Goal: Task Accomplishment & Management: Manage account settings

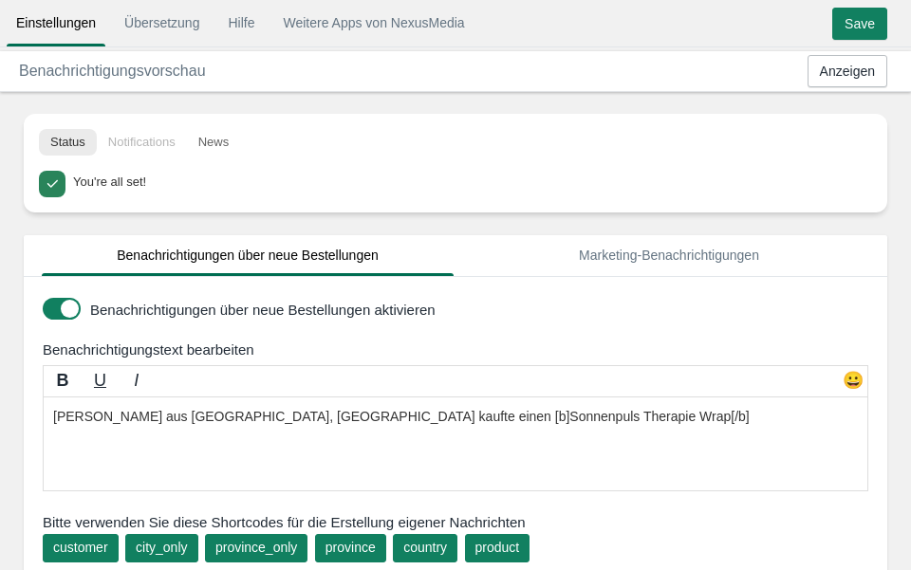
click at [132, 145] on li "Notifications" at bounding box center [142, 142] width 90 height 27
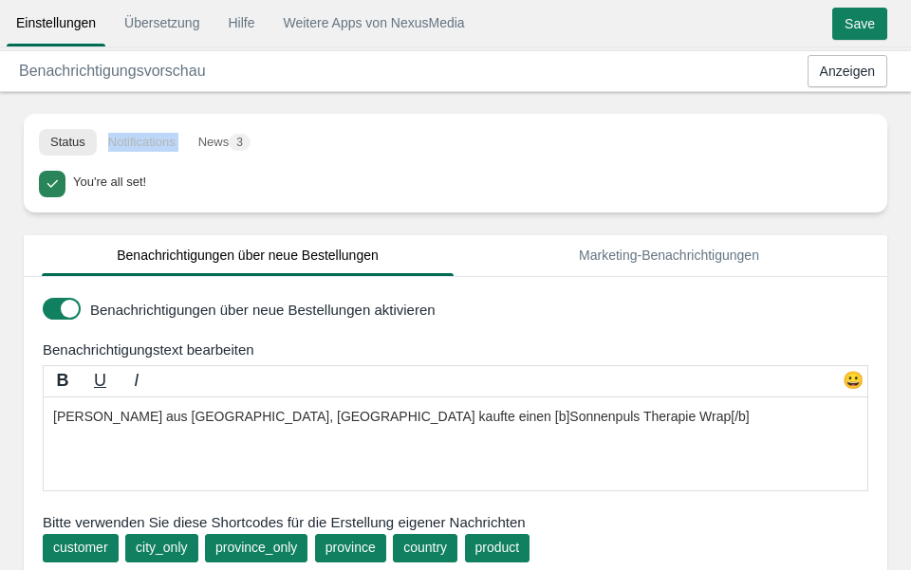
click at [132, 145] on li "Notifications" at bounding box center [142, 142] width 90 height 27
click at [204, 168] on ul "Status Notifications News 3" at bounding box center [455, 142] width 863 height 57
click at [51, 31] on link "Einstellungen" at bounding box center [56, 23] width 99 height 34
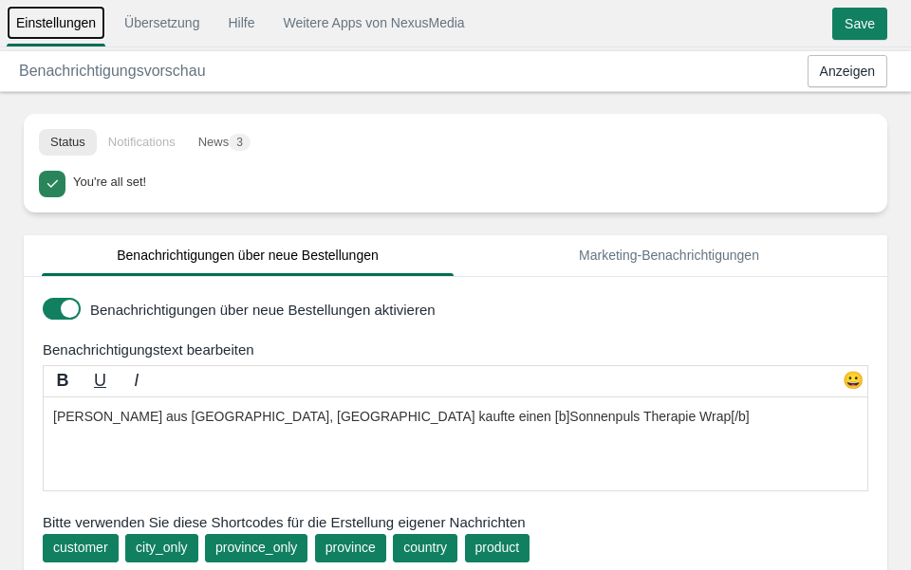
click at [51, 31] on link "Einstellungen" at bounding box center [56, 23] width 99 height 34
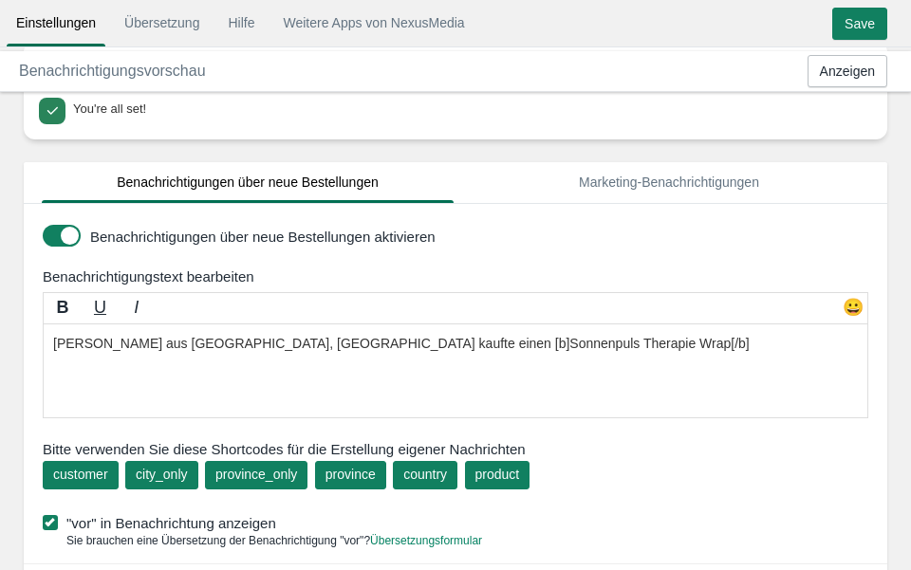
scroll to position [67, 0]
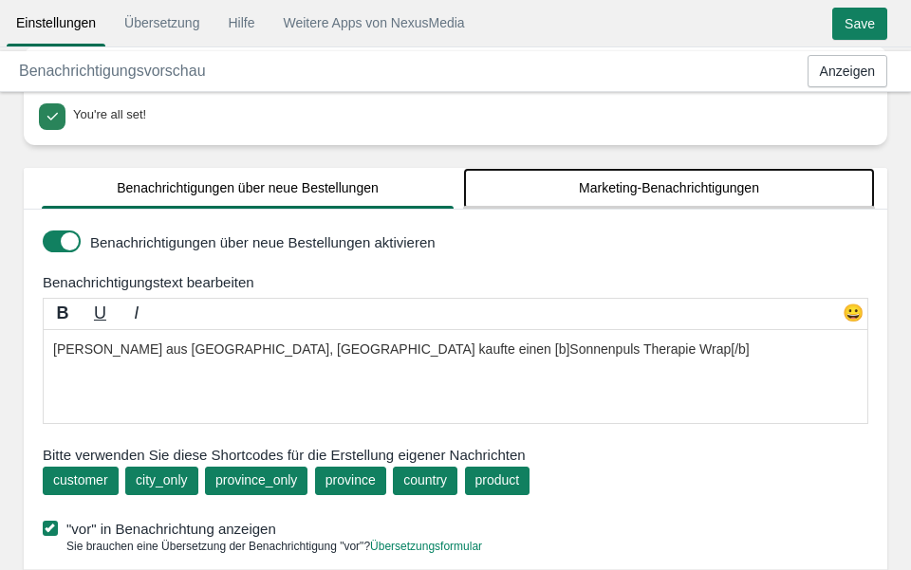
click at [602, 178] on link "Marketing-Benachrichtigungen" at bounding box center [669, 188] width 412 height 41
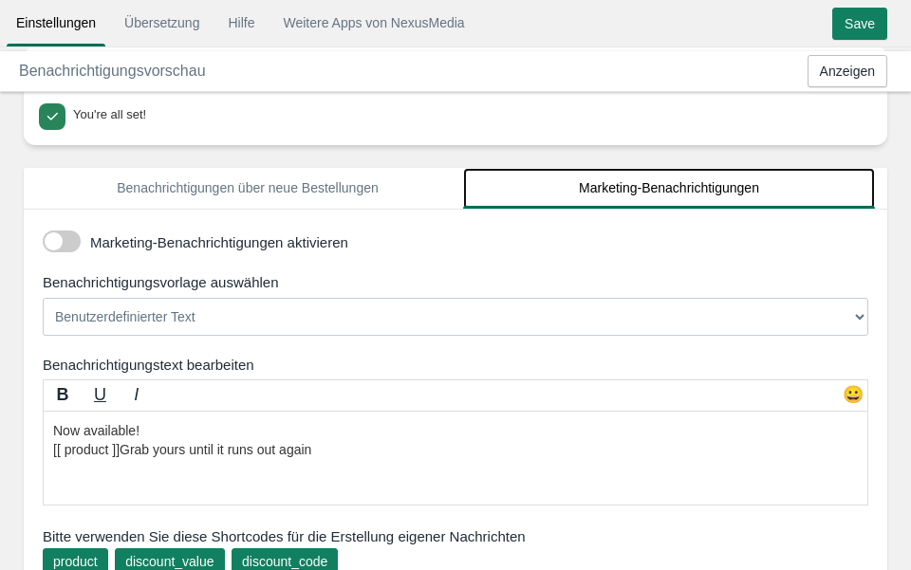
scroll to position [83, 0]
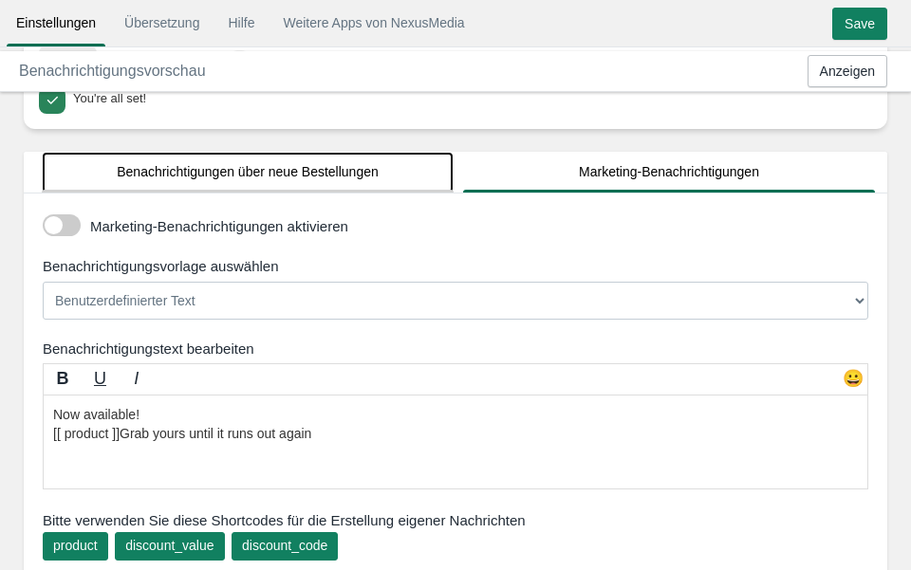
click at [211, 177] on link "Benachrichtigungen über neue Bestellungen" at bounding box center [248, 172] width 412 height 41
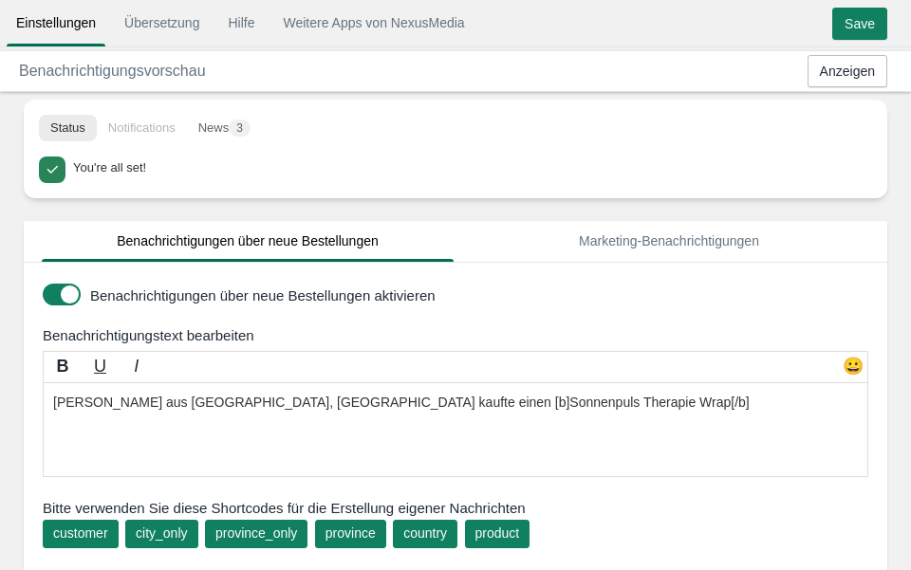
scroll to position [0, 0]
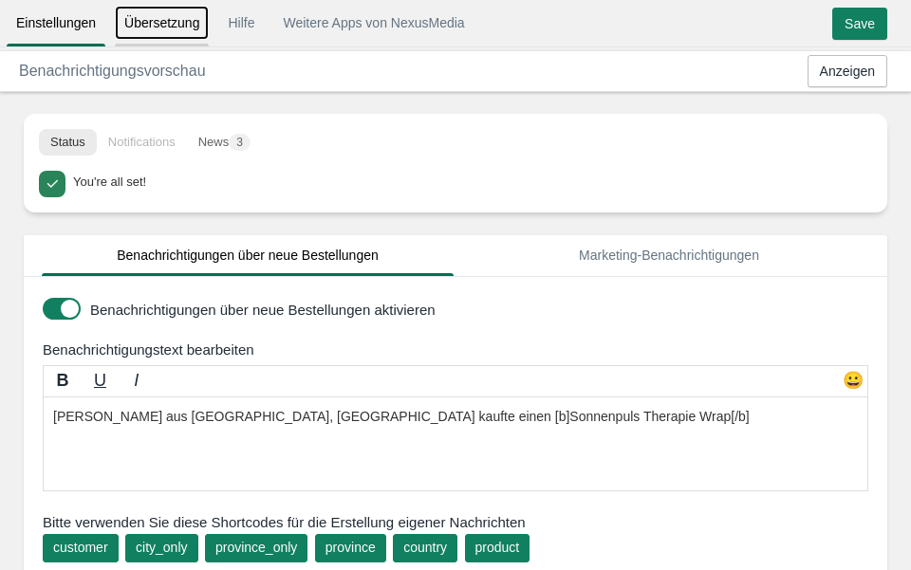
click at [162, 20] on link "Übersetzung" at bounding box center [162, 23] width 94 height 34
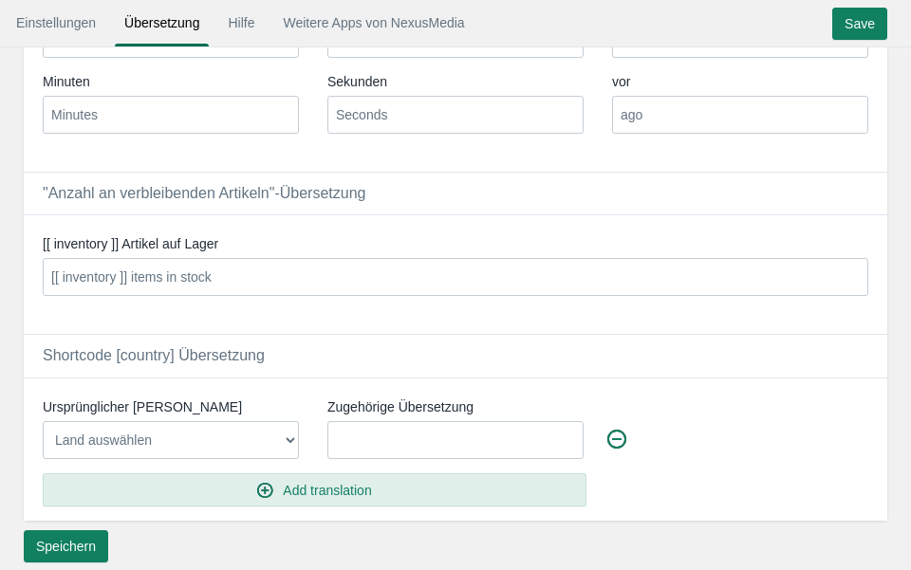
scroll to position [423, 0]
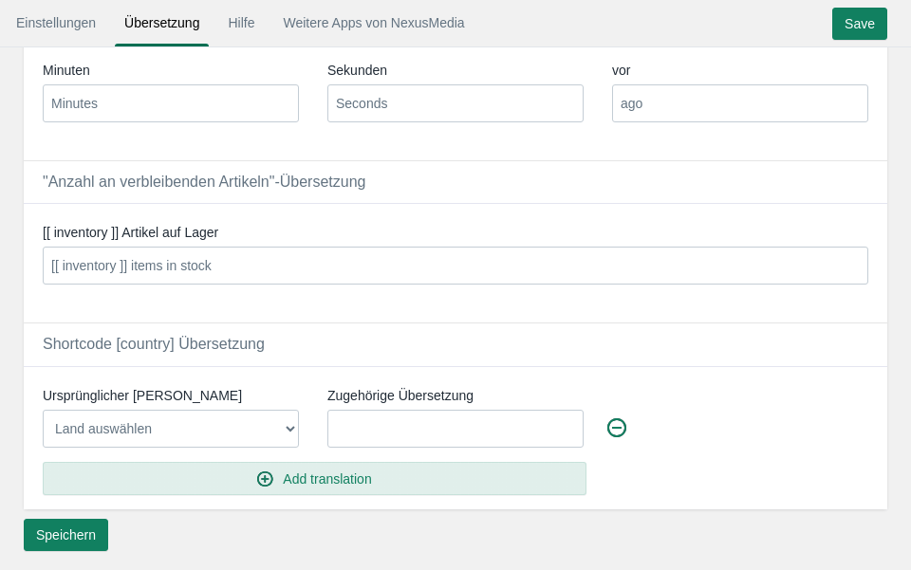
click at [255, 423] on select "Land auswählen Afghanistan Aland Islands Albania Algeria American Samoa Andorra…" at bounding box center [171, 429] width 256 height 38
select select "Germany"
click at [43, 410] on select "Land auswählen Afghanistan Aland Islands Albania Algeria American Samoa Andorra…" at bounding box center [171, 429] width 256 height 38
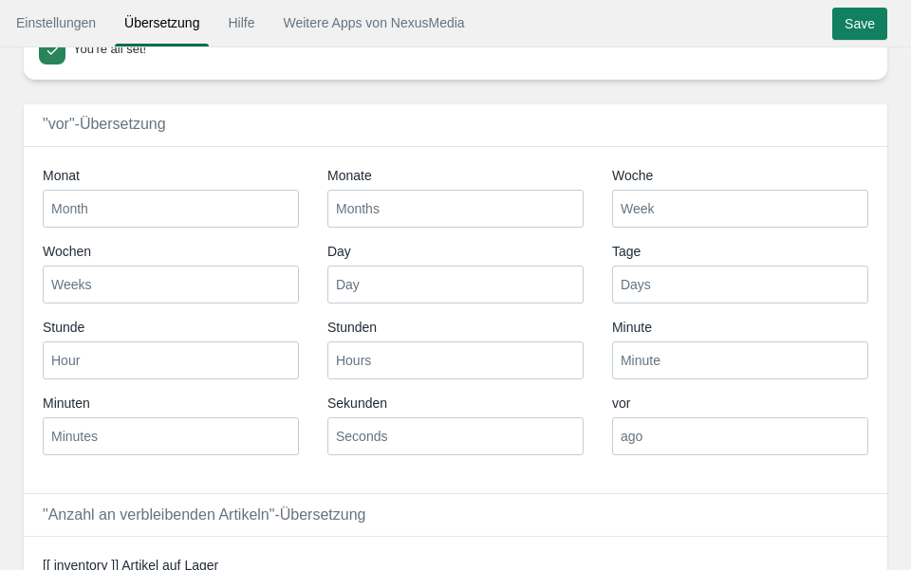
scroll to position [0, 0]
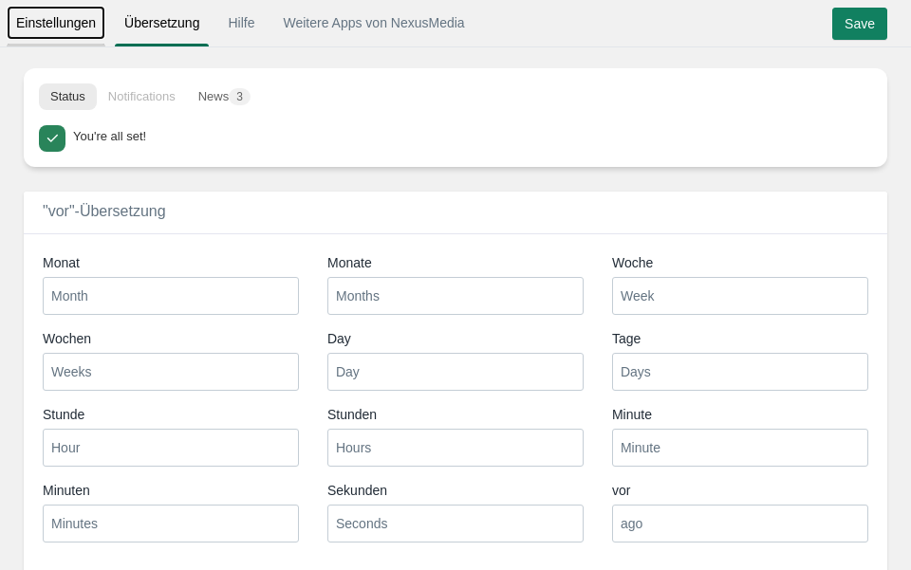
click at [89, 10] on link "Einstellungen" at bounding box center [56, 23] width 99 height 34
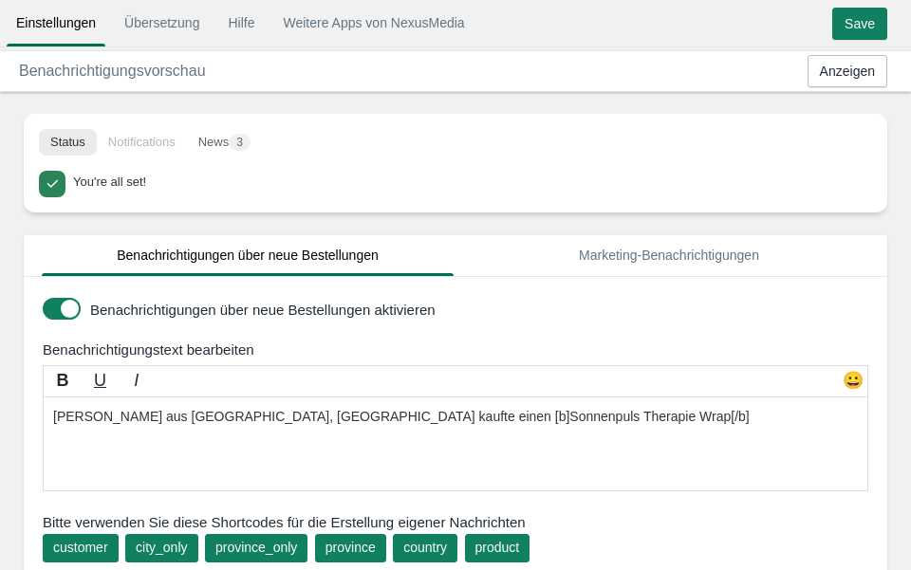
click at [548, 12] on div "Einstellungen Übersetzung Hilfe Weitere Apps von NexusMedia • • • Save" at bounding box center [455, 25] width 905 height 31
click at [287, 208] on div "You're all set!" at bounding box center [455, 192] width 863 height 42
click at [516, 294] on div "Benachrichtigungen über neue Bestellungen aktivieren Benachrichtigungstext bear…" at bounding box center [455, 479] width 863 height 489
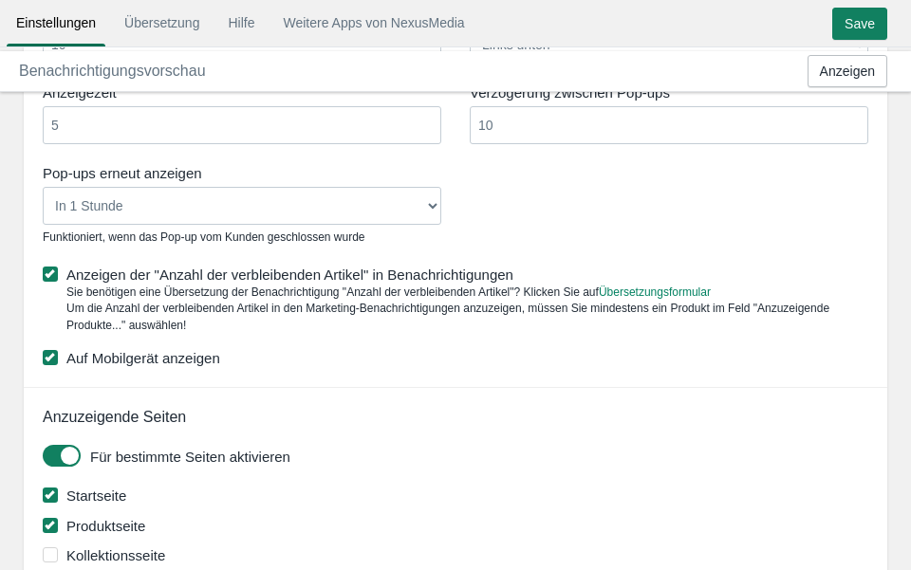
scroll to position [1357, 0]
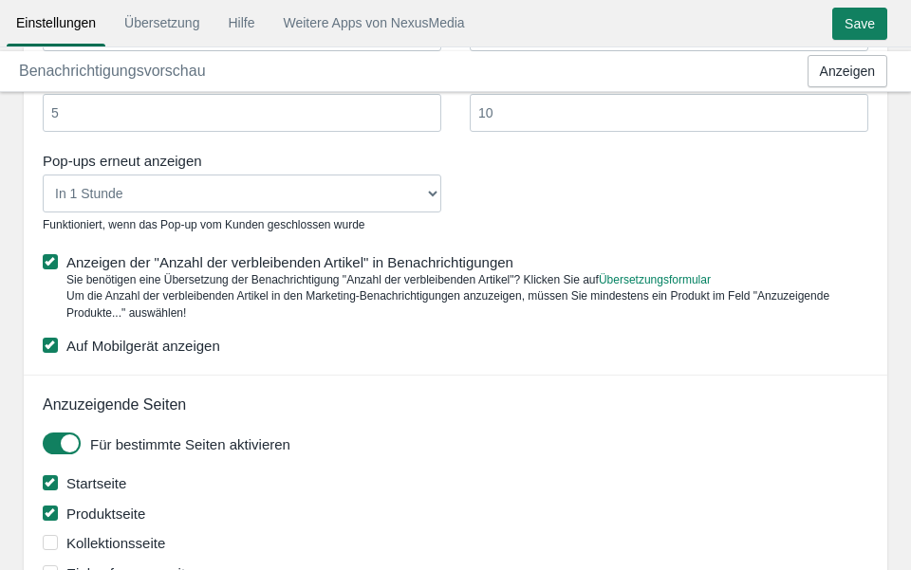
click at [245, 189] on select "Nie In 1 Stunde In 4 Stunden In 8 Stunden In 24 Stunden" at bounding box center [242, 194] width 399 height 38
click at [43, 175] on select "Nie In 1 Stunde In 4 Stunden In 8 Stunden In 24 Stunden" at bounding box center [242, 194] width 399 height 38
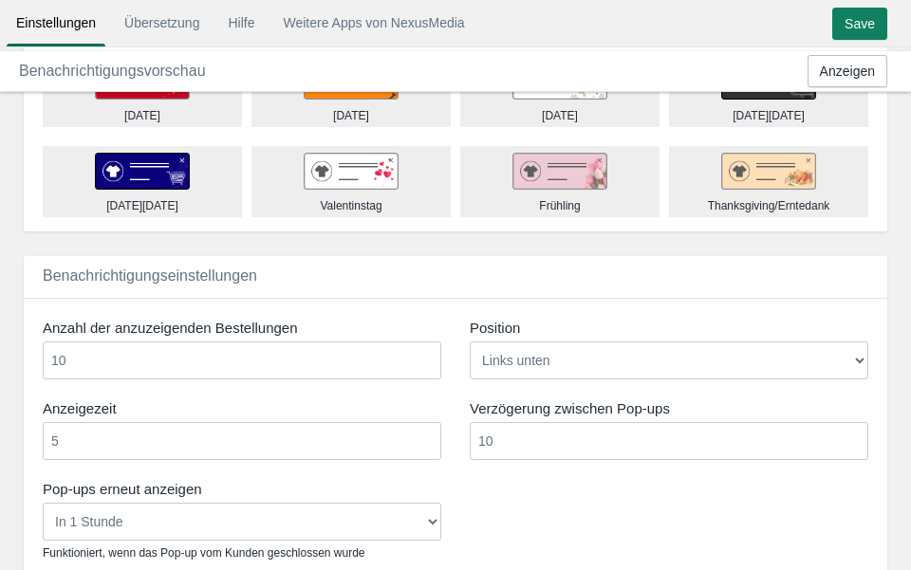
scroll to position [1024, 0]
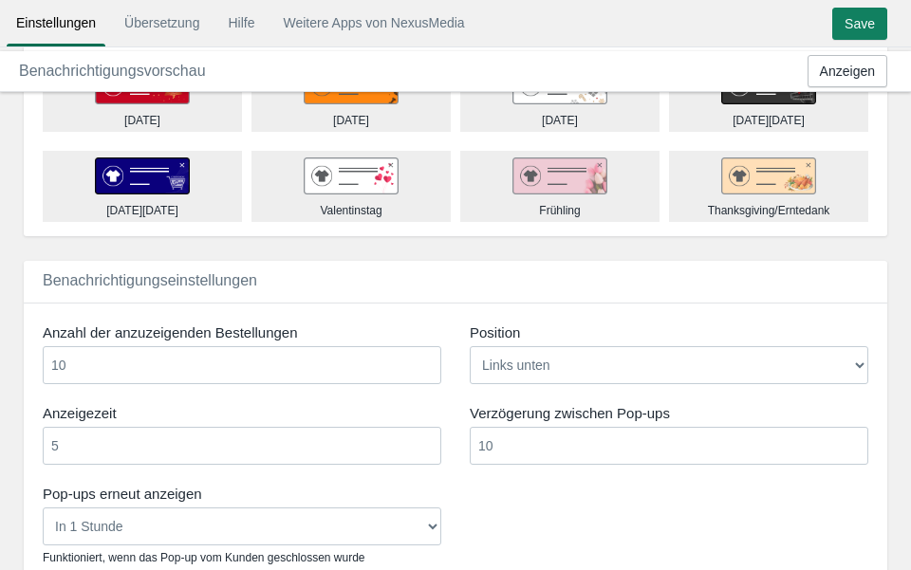
click at [529, 367] on select "Links unten Rechts unten Links oben Rechts oben" at bounding box center [669, 365] width 399 height 38
click at [470, 346] on select "Links unten Rechts unten Links oben Rechts oben" at bounding box center [669, 365] width 399 height 38
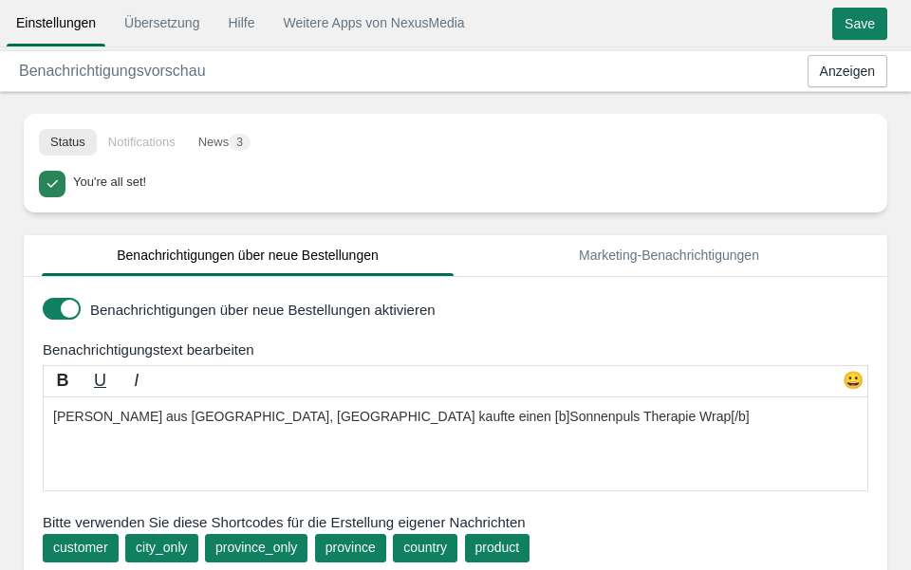
scroll to position [1, 0]
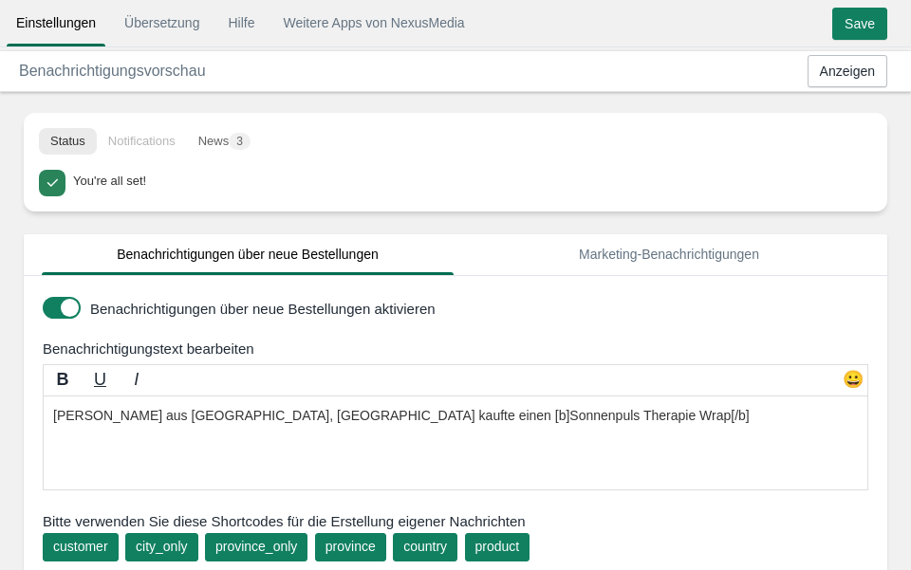
click at [132, 138] on li "Notifications" at bounding box center [142, 141] width 90 height 27
